Goal: Ask a question

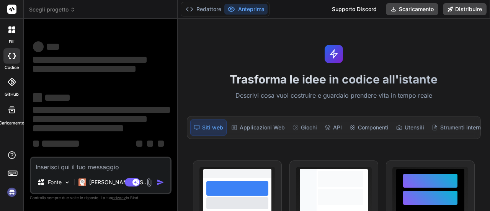
click at [87, 160] on textarea at bounding box center [100, 165] width 139 height 14
click at [91, 160] on textarea at bounding box center [100, 165] width 139 height 14
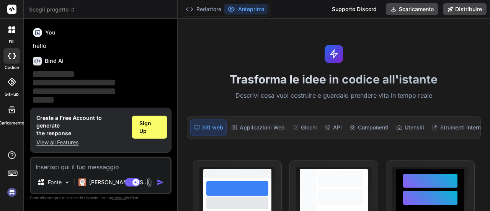
scroll to position [25, 0]
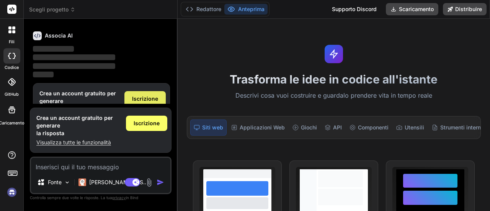
click at [145, 92] on div "Iscrizione" at bounding box center [144, 98] width 41 height 15
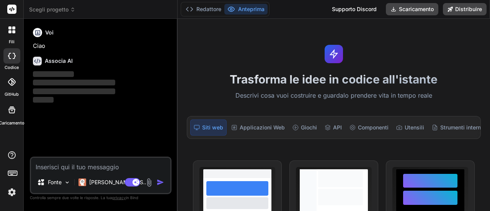
scroll to position [0, 0]
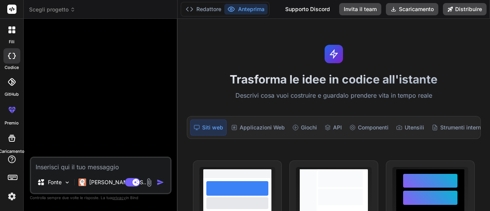
type textarea "x"
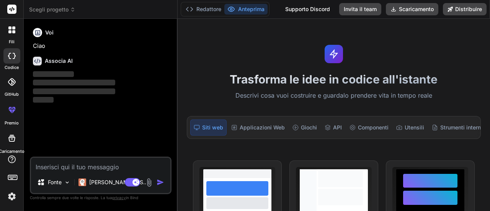
click at [65, 167] on textarea at bounding box center [100, 165] width 139 height 14
paste textarea "sei in grado di recuperarmi le mail di manager di azienda con cui voglio madare…"
type textarea "sei in grado di recuperarmi le mail di manager di azienda con cui voglio madare…"
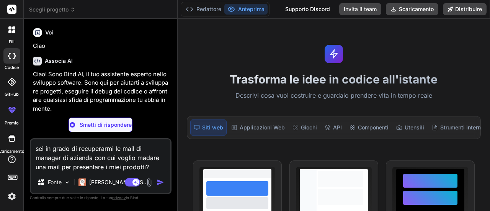
type textarea "x"
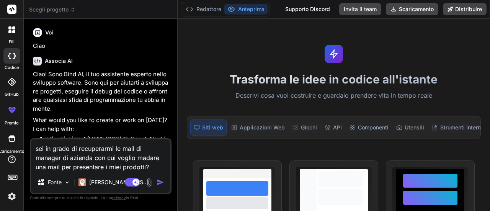
type textarea "sei in grado di recuperarmi le mail di manager di azienda con cui voglio madare…"
click at [160, 180] on img "button" at bounding box center [161, 182] width 8 height 8
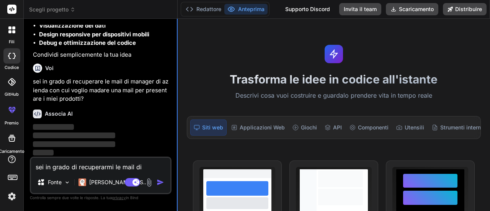
scroll to position [148, 0]
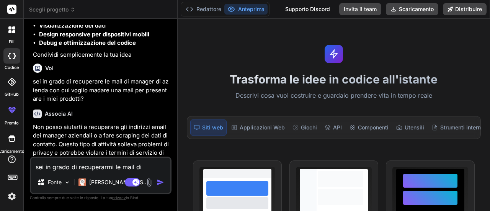
type textarea "x"
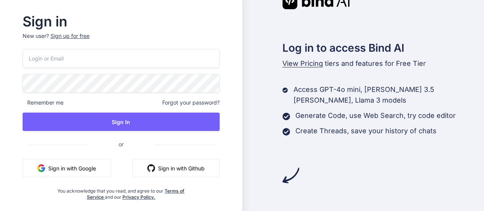
click at [93, 168] on button "Sign in with Google" at bounding box center [67, 168] width 88 height 18
